Goal: Task Accomplishment & Management: Manage account settings

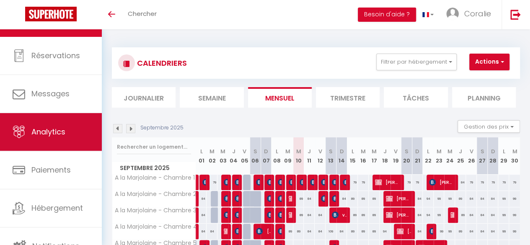
click at [49, 125] on link "Analytics" at bounding box center [51, 132] width 102 height 38
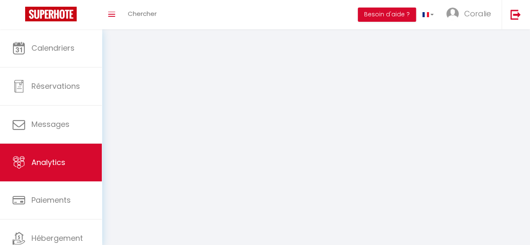
select select "2025"
select select "9"
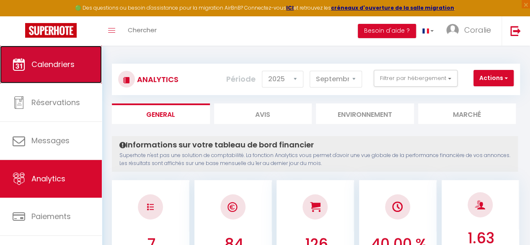
click at [62, 78] on link "Calendriers" at bounding box center [51, 65] width 102 height 38
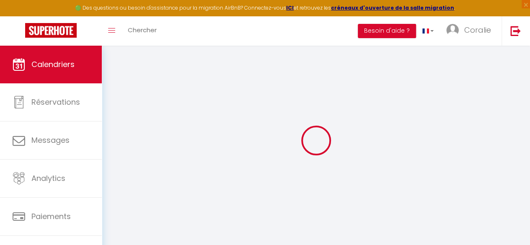
select select
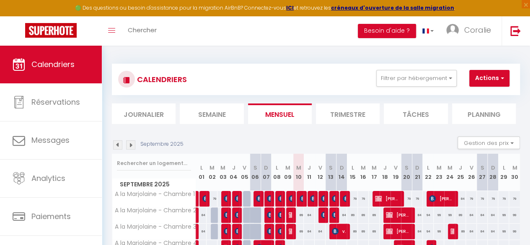
scroll to position [100, 0]
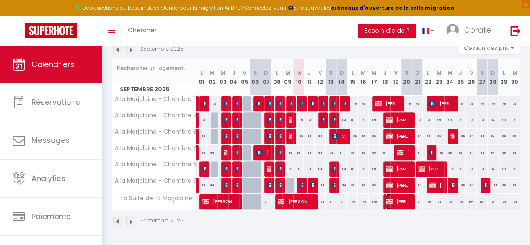
click at [392, 194] on span "[PERSON_NAME]" at bounding box center [398, 202] width 24 height 16
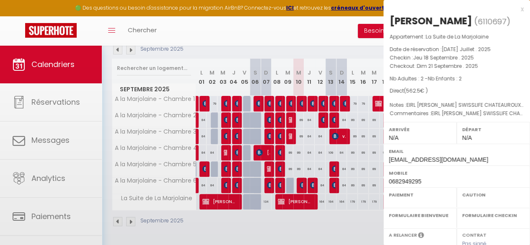
select select "KO"
select select "0"
select select "1"
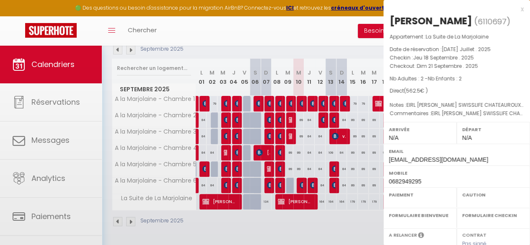
select select
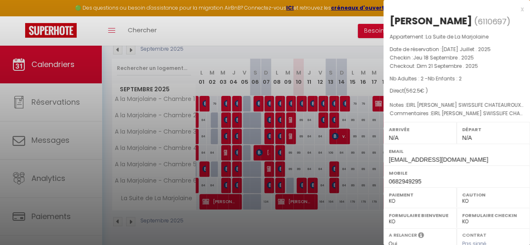
click at [350, 211] on div at bounding box center [265, 122] width 530 height 245
